Goal: Navigation & Orientation: Find specific page/section

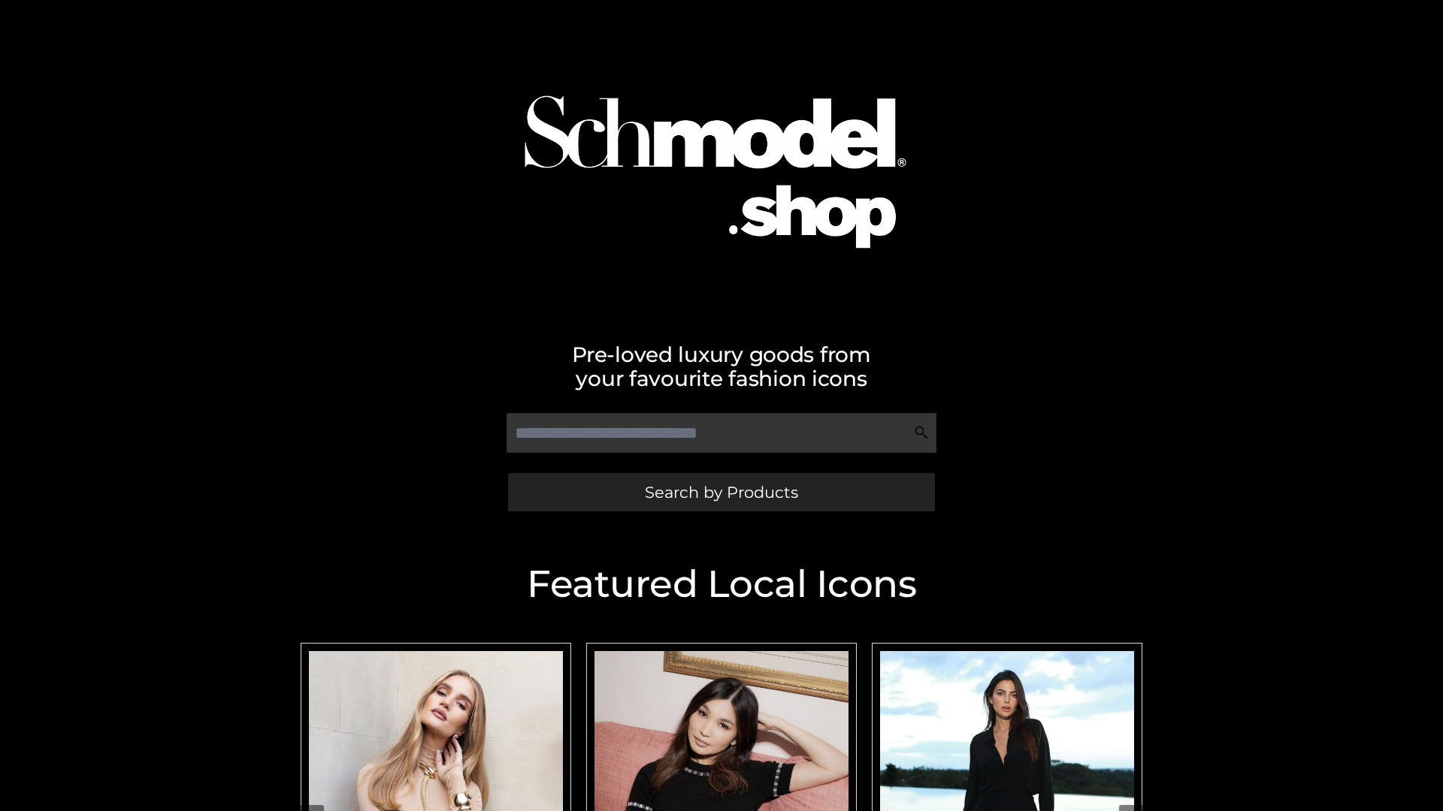
click at [721, 492] on span "Search by Products" at bounding box center [721, 493] width 153 height 16
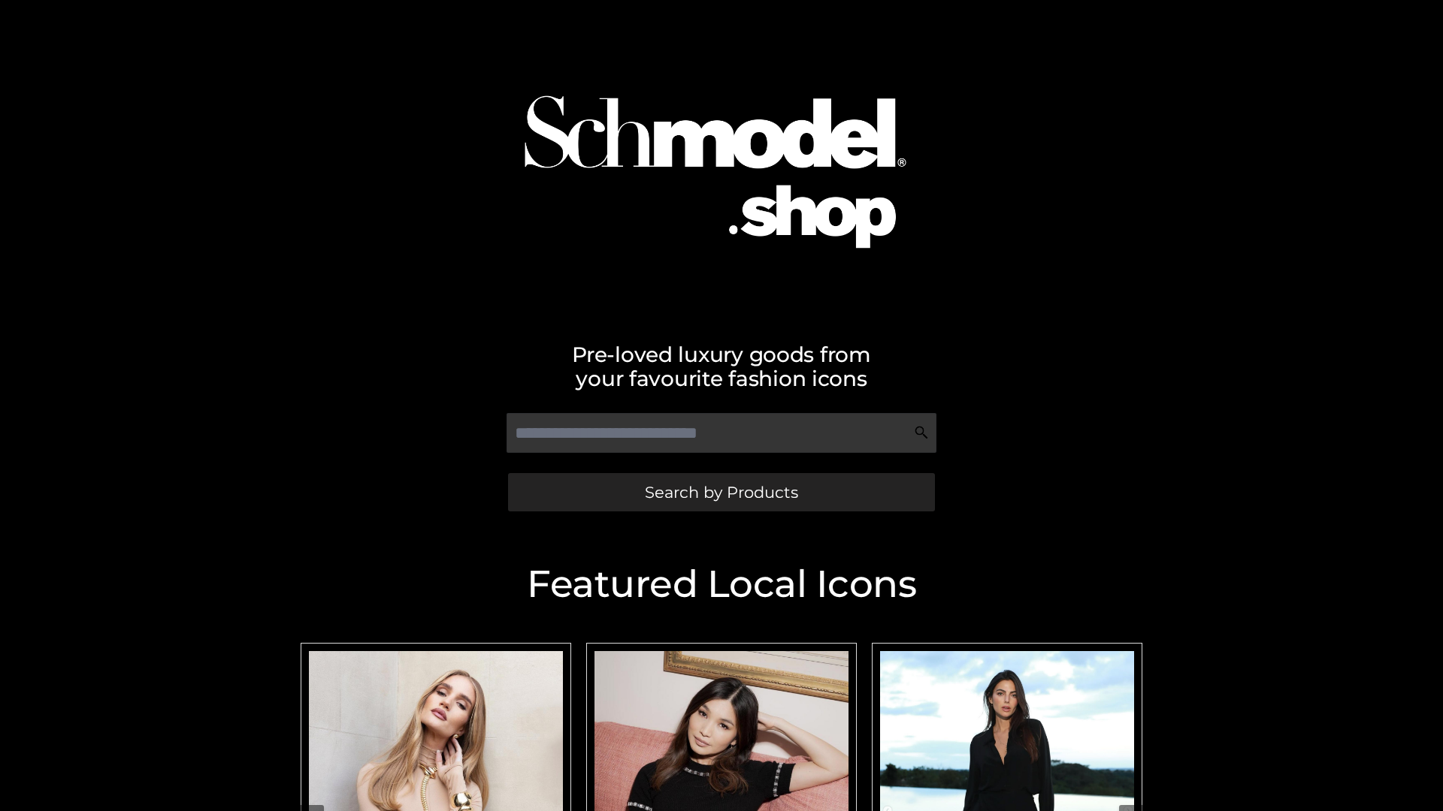
click at [721, 492] on span "Search by Products" at bounding box center [721, 493] width 153 height 16
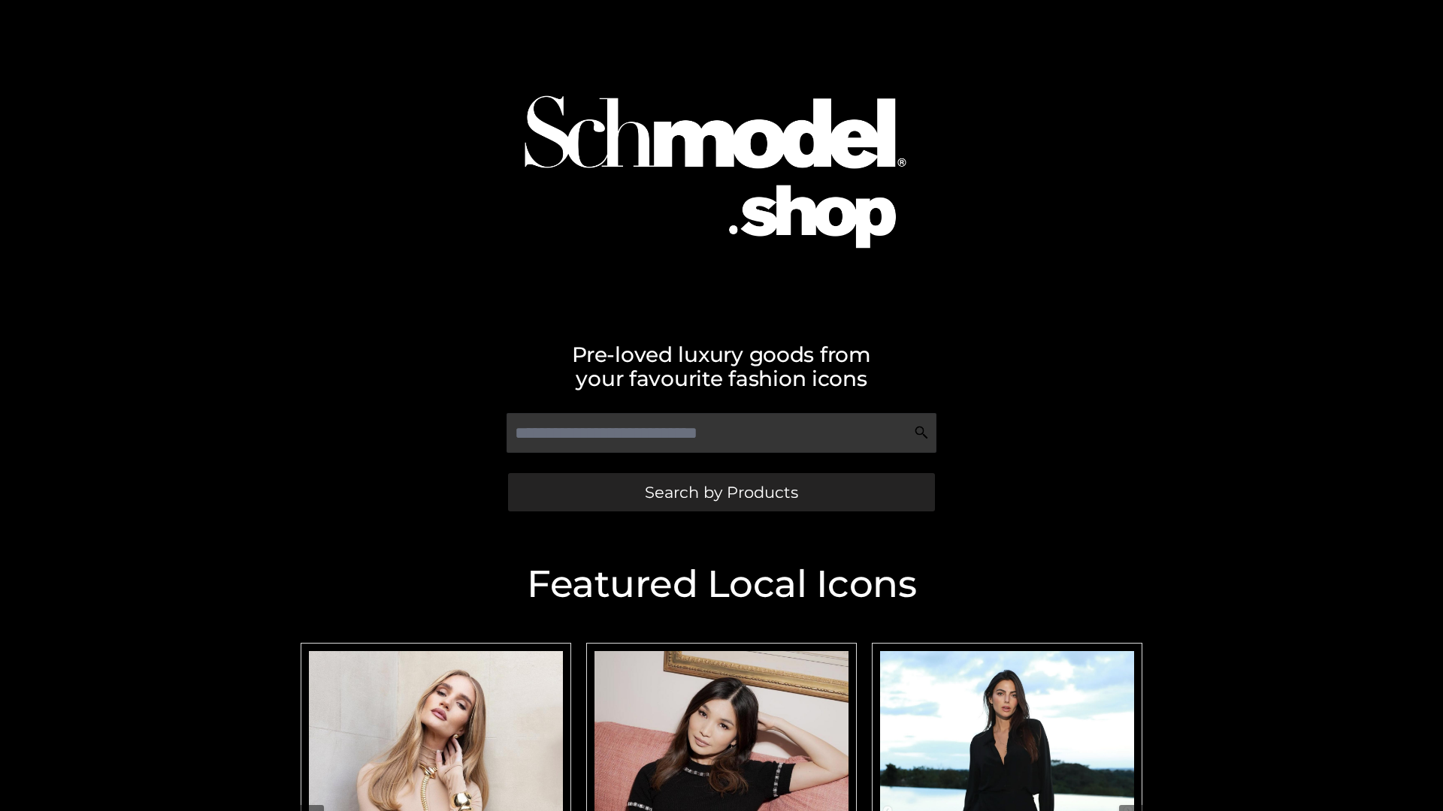
click at [721, 492] on span "Search by Products" at bounding box center [721, 493] width 153 height 16
